Goal: Task Accomplishment & Management: Use online tool/utility

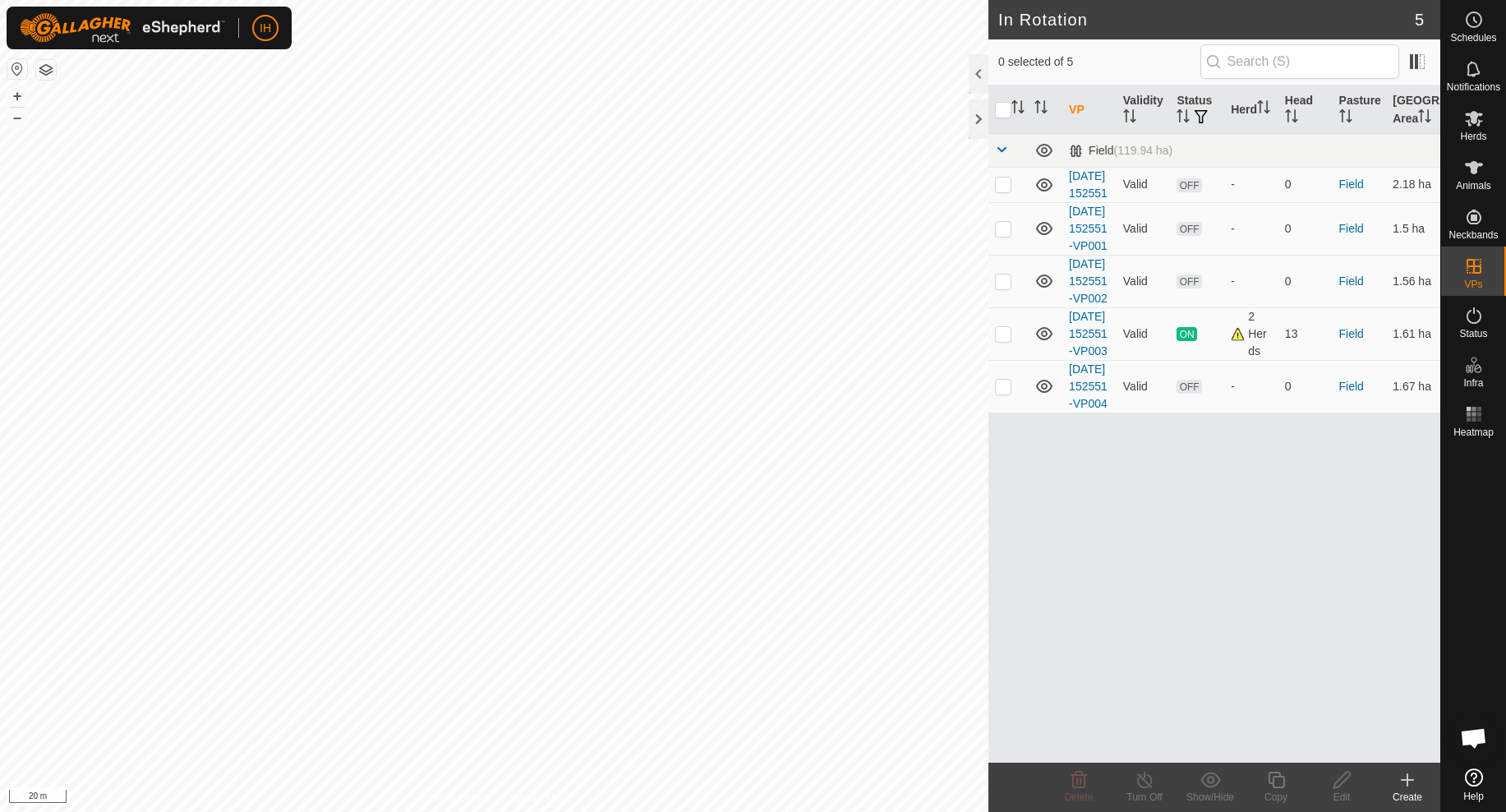
checkbox input "true"
click at [1477, 125] on icon at bounding box center [1474, 119] width 18 height 16
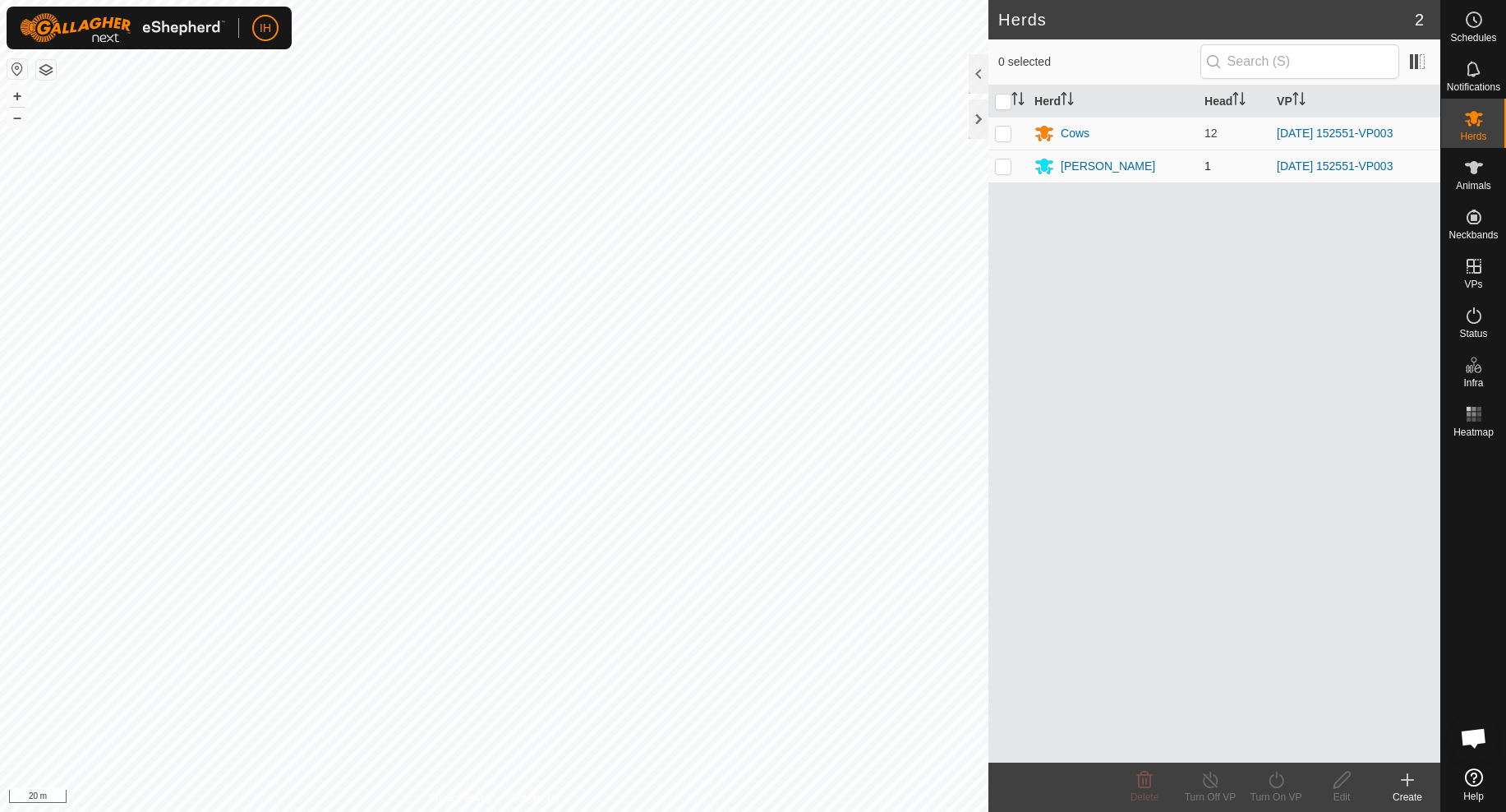
drag, startPoint x: 1009, startPoint y: 130, endPoint x: 1008, endPoint y: 166, distance: 36.0
click at [1009, 130] on p-checkbox at bounding box center [1003, 133] width 17 height 13
checkbox input "true"
click at [1008, 168] on p-checkbox at bounding box center [1003, 165] width 17 height 13
checkbox input "true"
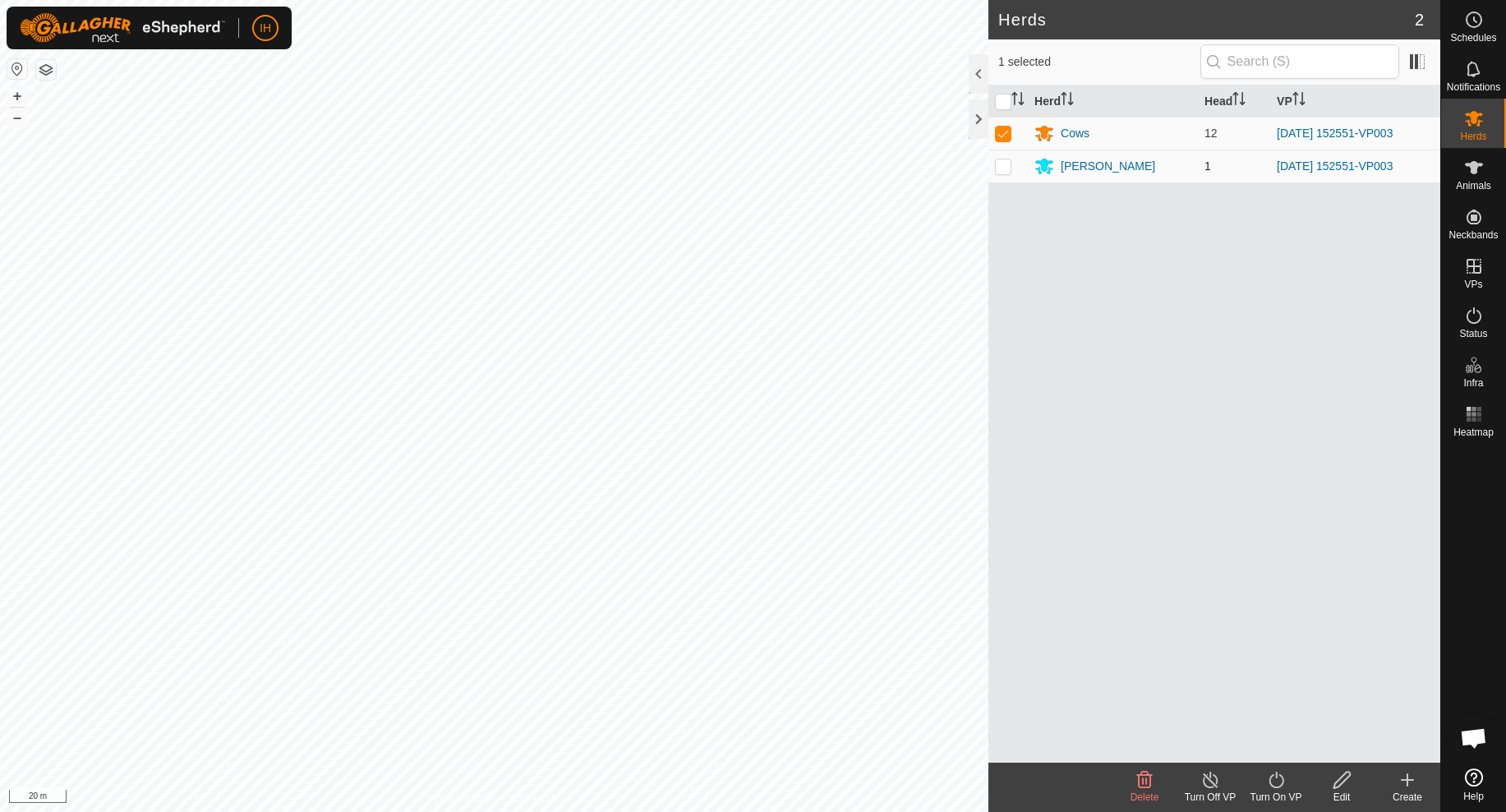
checkbox input "true"
click at [1276, 789] on icon at bounding box center [1276, 779] width 21 height 20
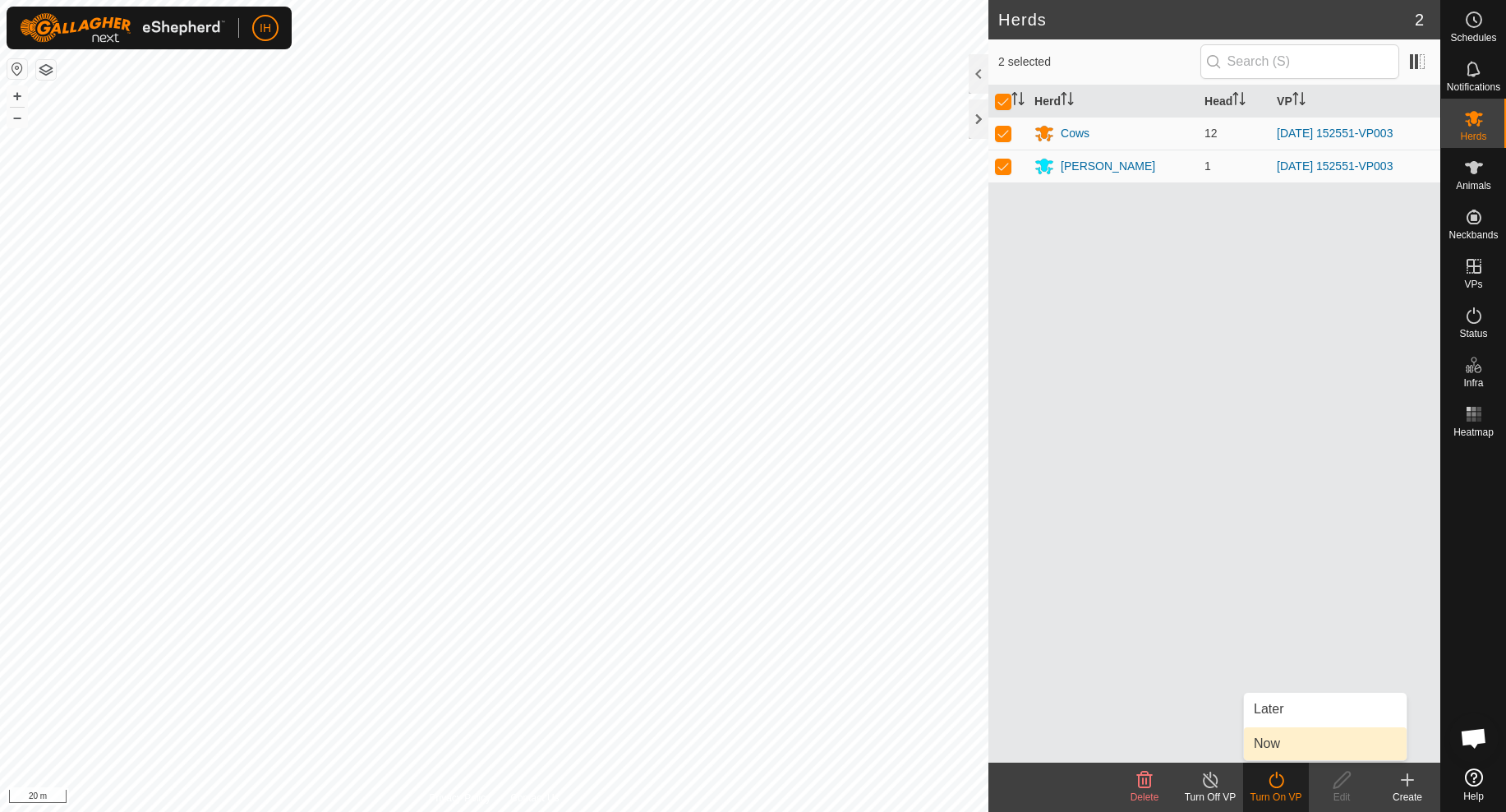
click at [1272, 744] on link "Now" at bounding box center [1325, 743] width 163 height 33
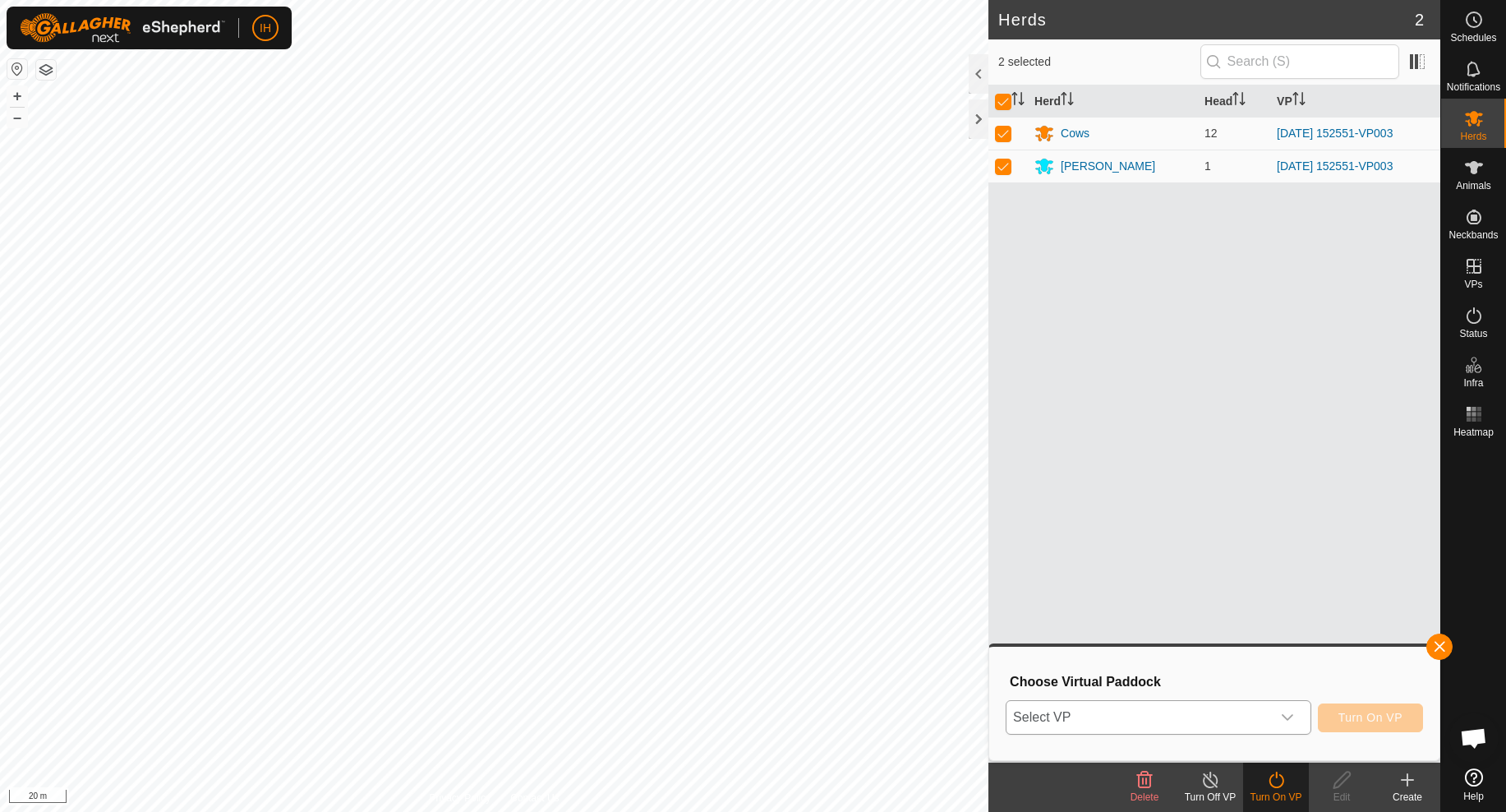
click at [1261, 721] on span "Select VP" at bounding box center [1139, 717] width 264 height 33
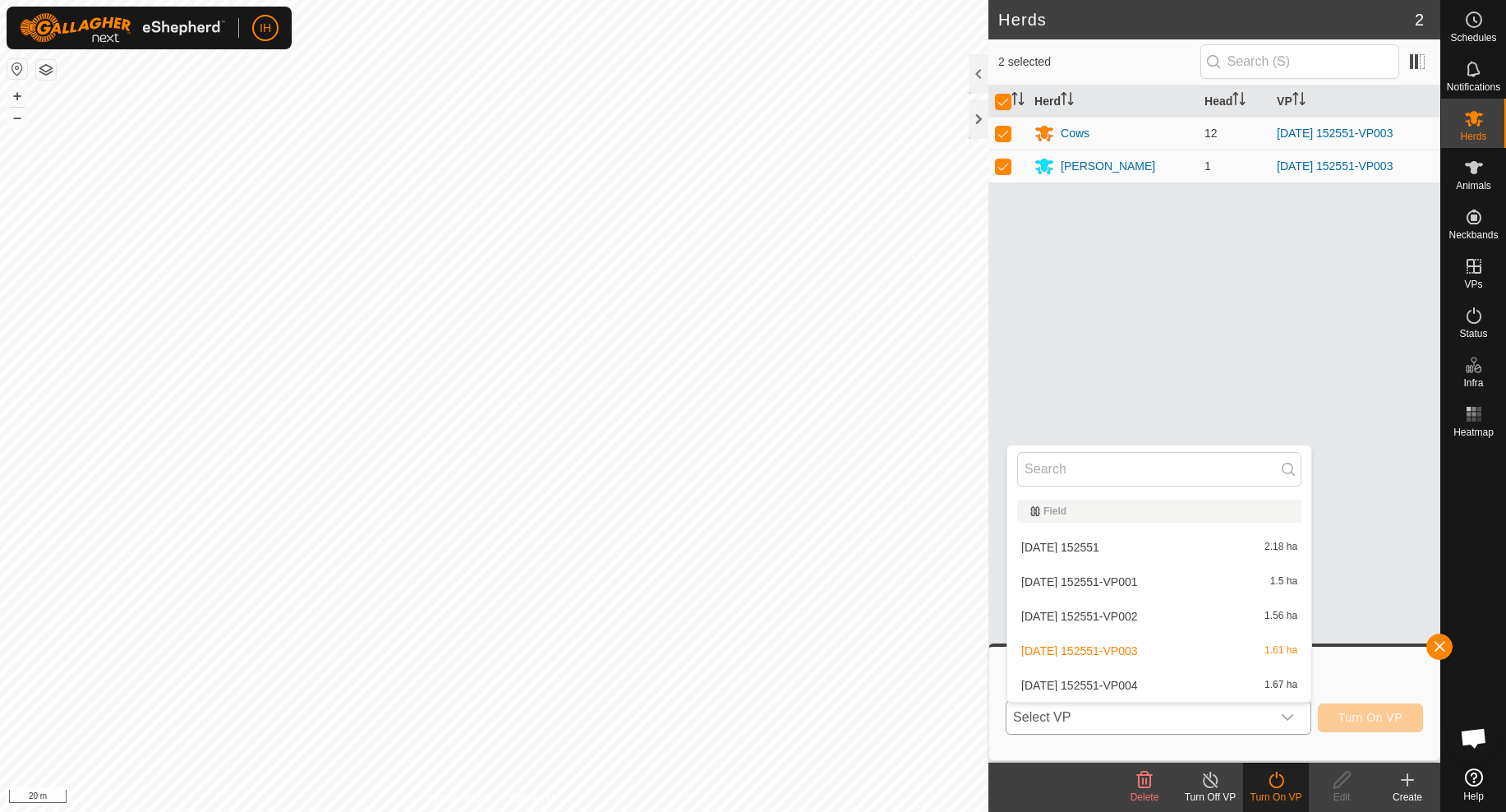
click at [1216, 687] on li "[DATE] 152551-VP004 1.67 ha" at bounding box center [1160, 685] width 304 height 33
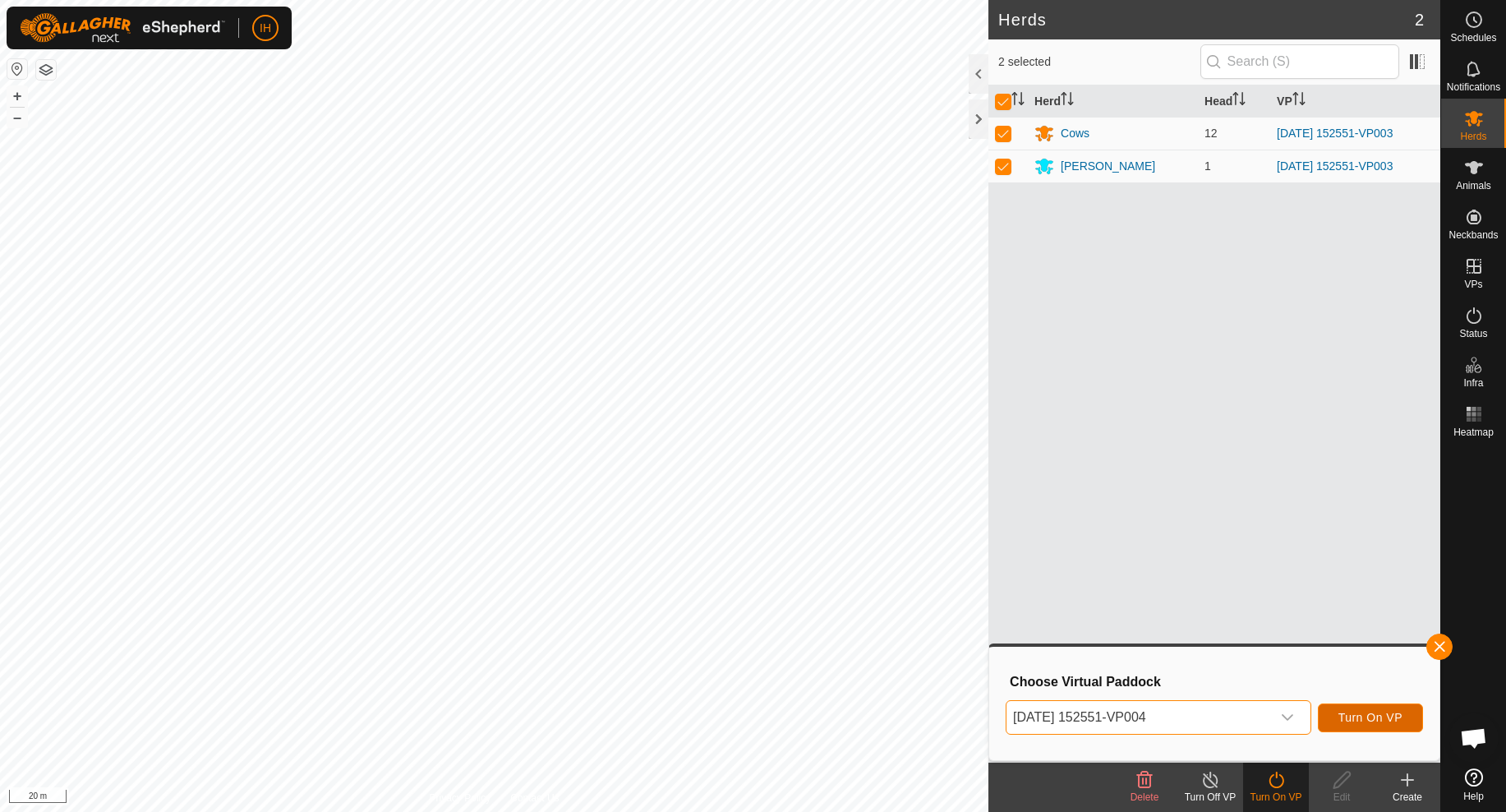
click at [1400, 714] on span "Turn On VP" at bounding box center [1370, 716] width 64 height 13
